Goal: Find specific page/section: Find specific page/section

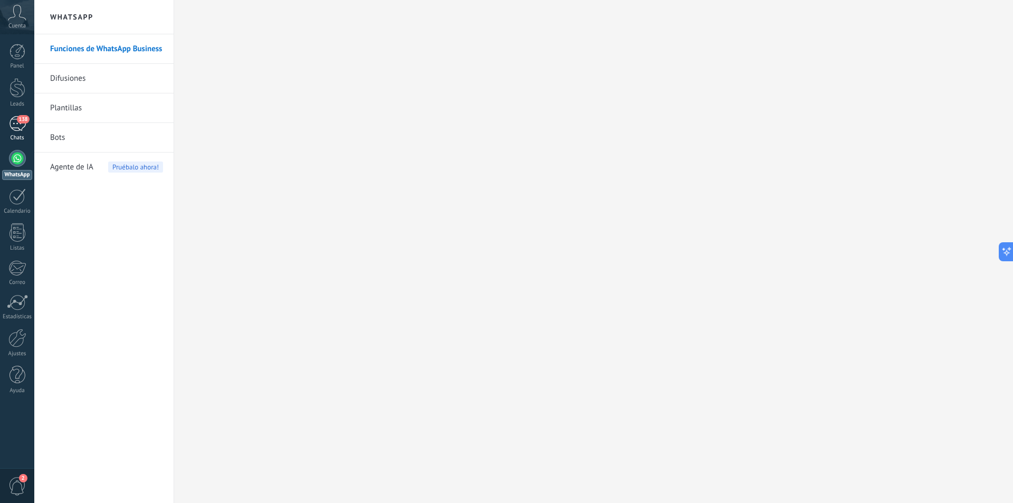
click at [22, 120] on span "138" at bounding box center [23, 119] width 12 height 8
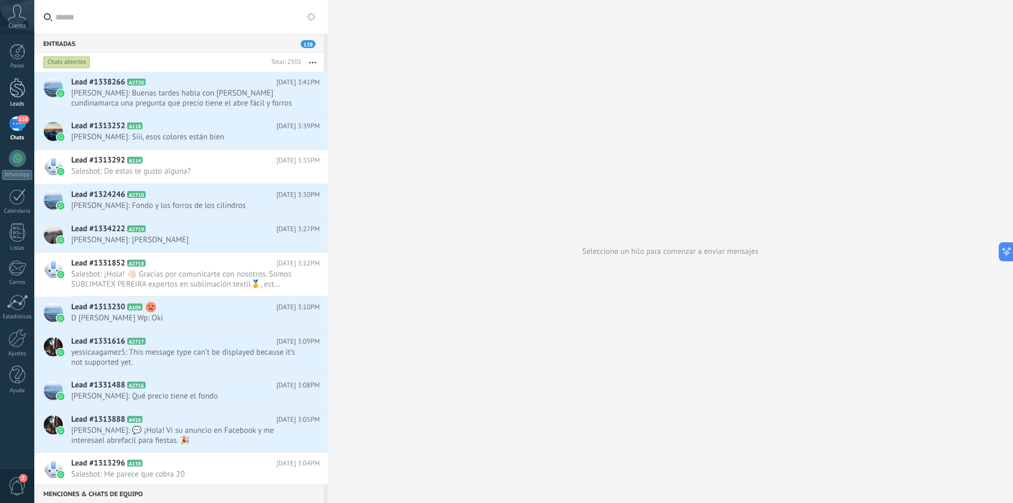
click at [14, 87] on div at bounding box center [17, 88] width 16 height 20
